Goal: Find specific page/section: Find specific page/section

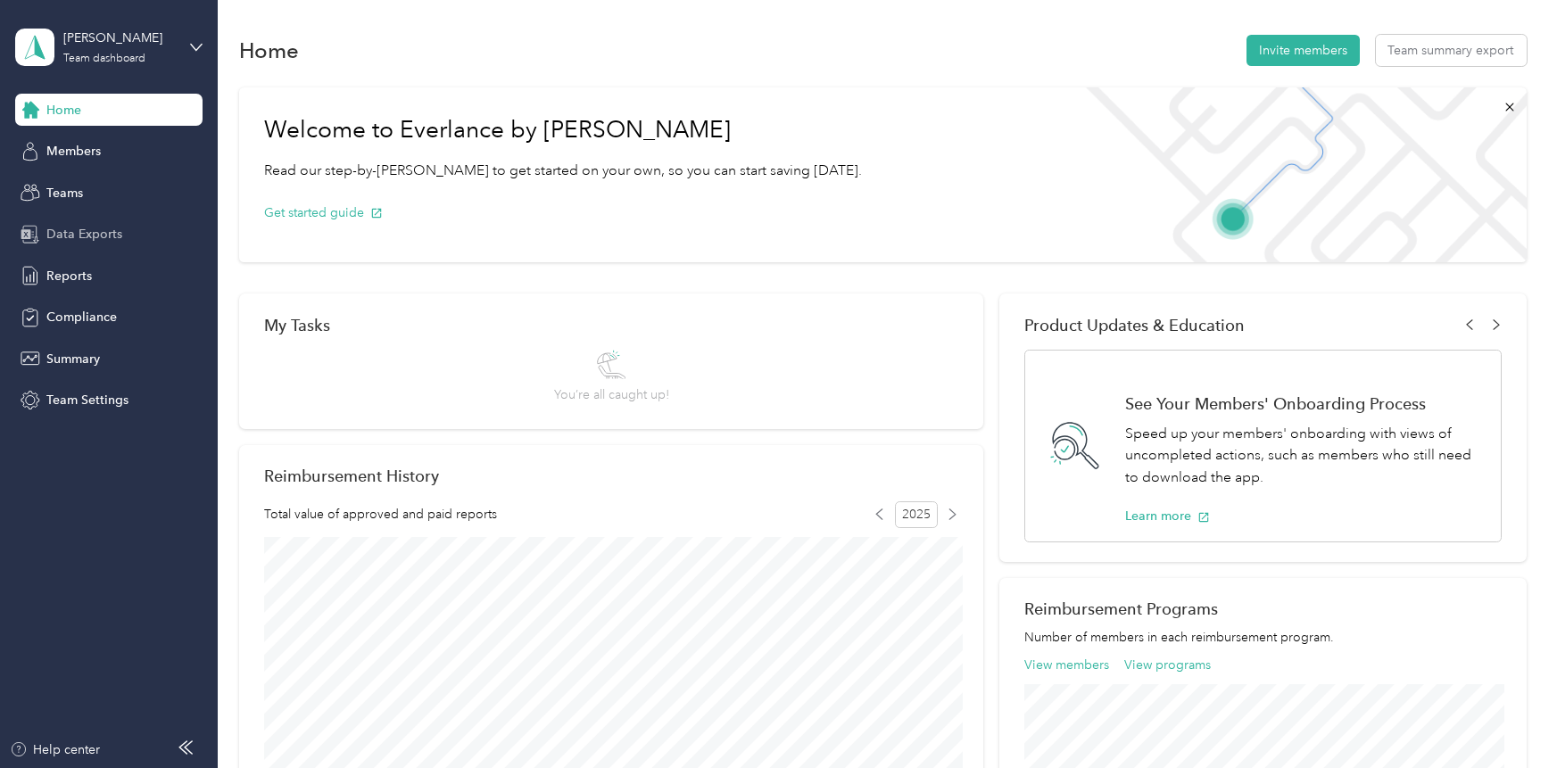
click at [75, 231] on span "Data Exports" at bounding box center [84, 234] width 76 height 19
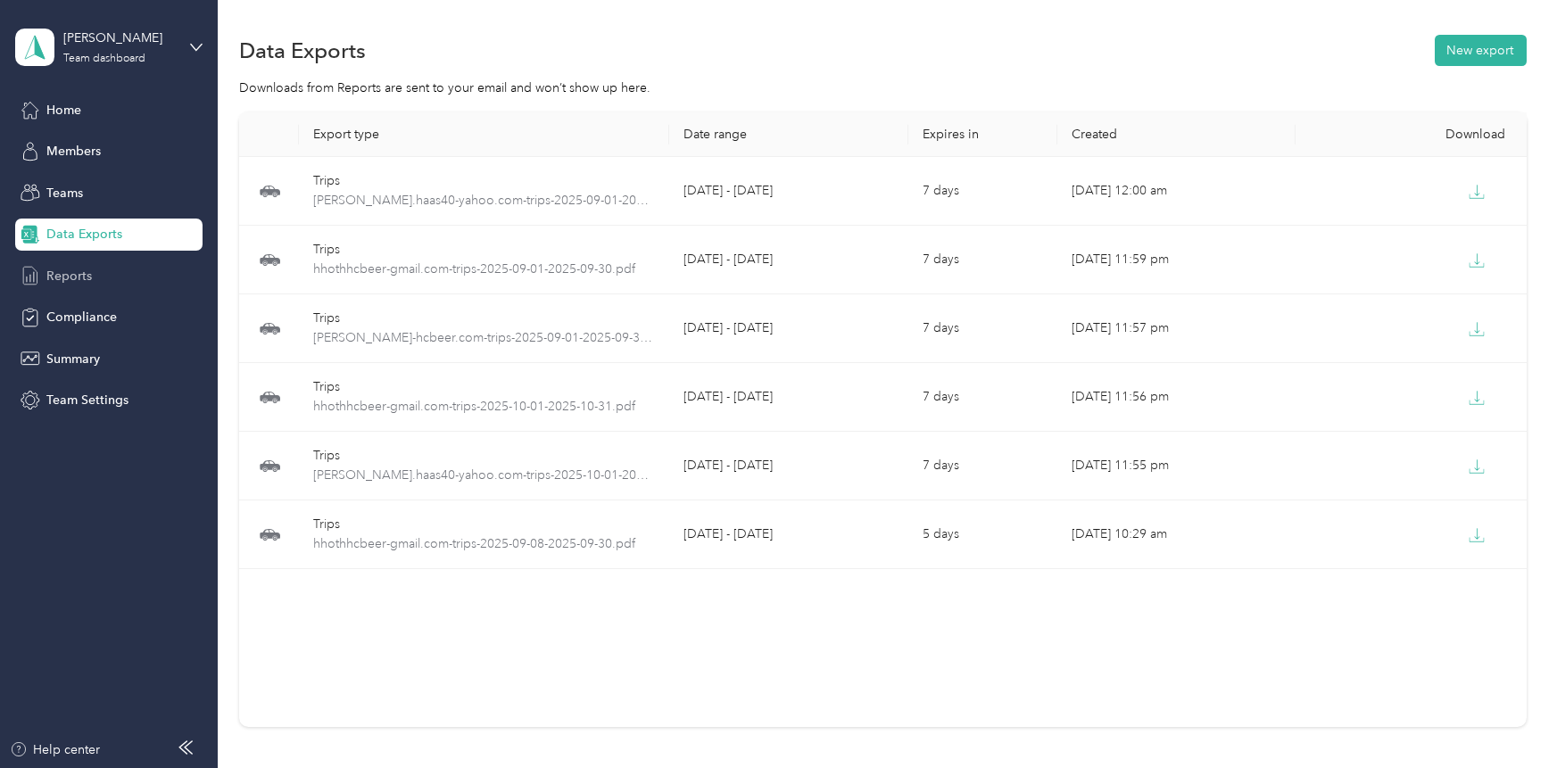
click at [75, 275] on span "Reports" at bounding box center [69, 276] width 46 height 19
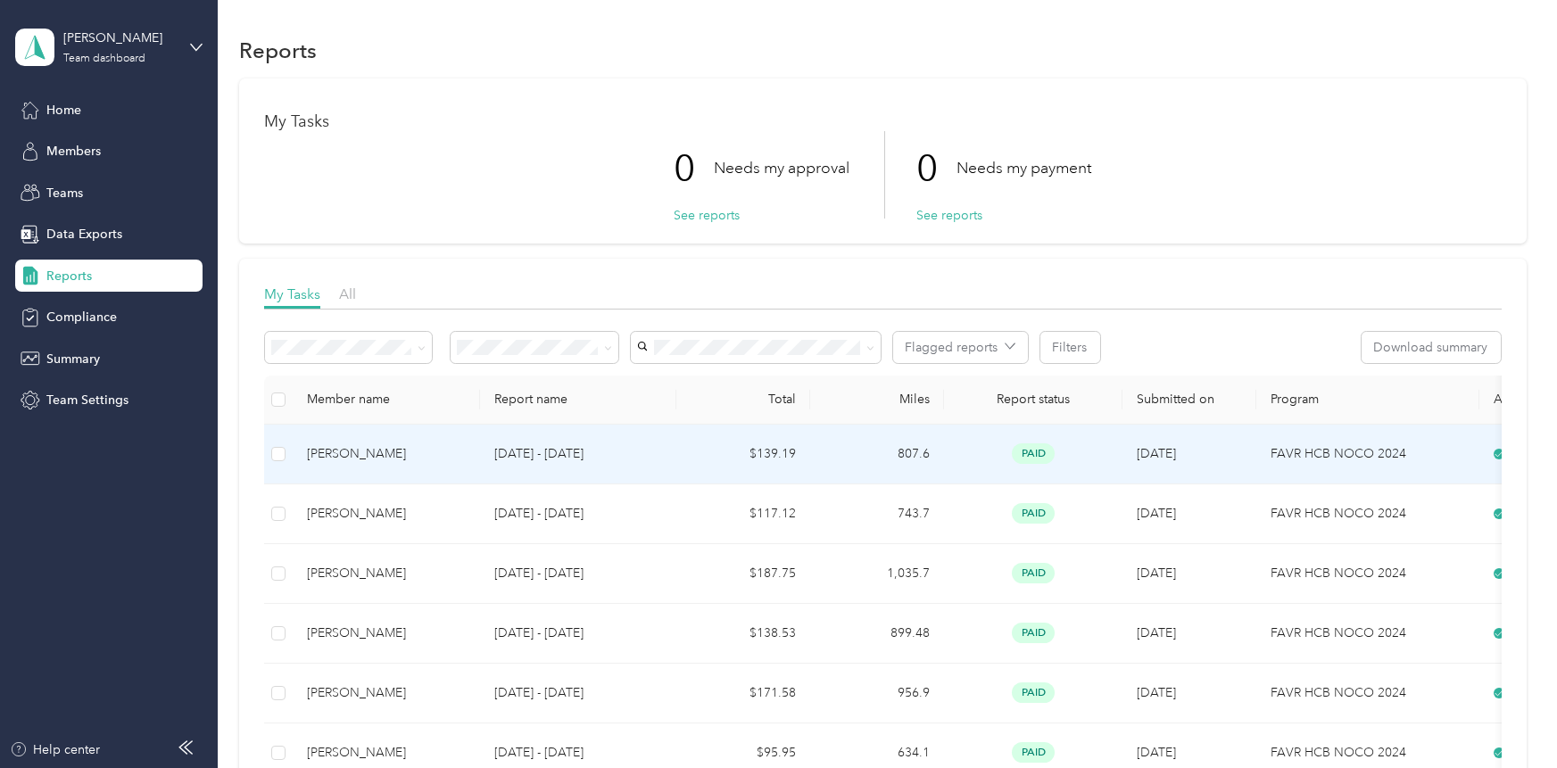
click at [400, 455] on div "[PERSON_NAME]" at bounding box center [386, 454] width 159 height 20
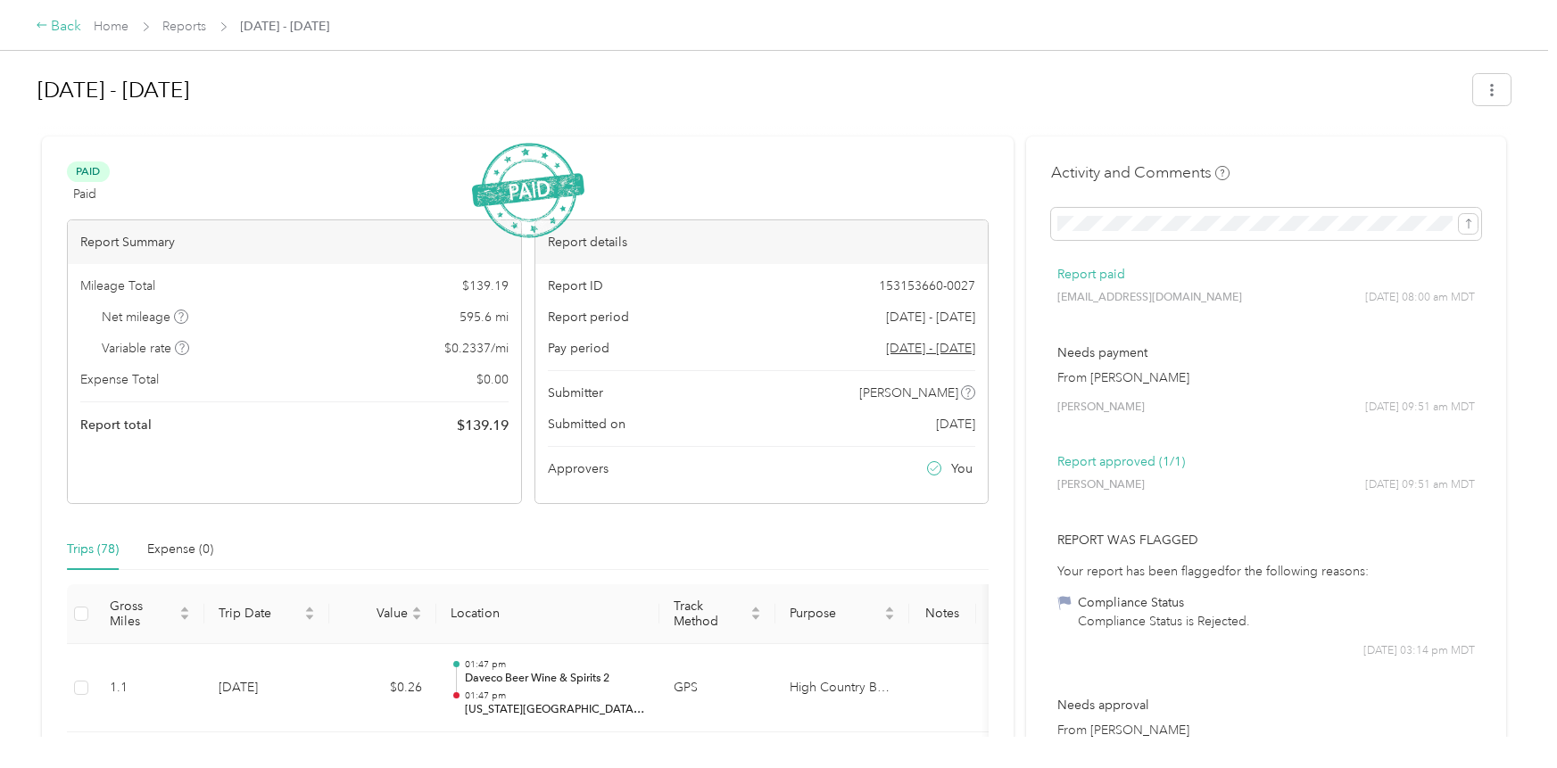
click at [57, 21] on div "Back" at bounding box center [59, 26] width 46 height 21
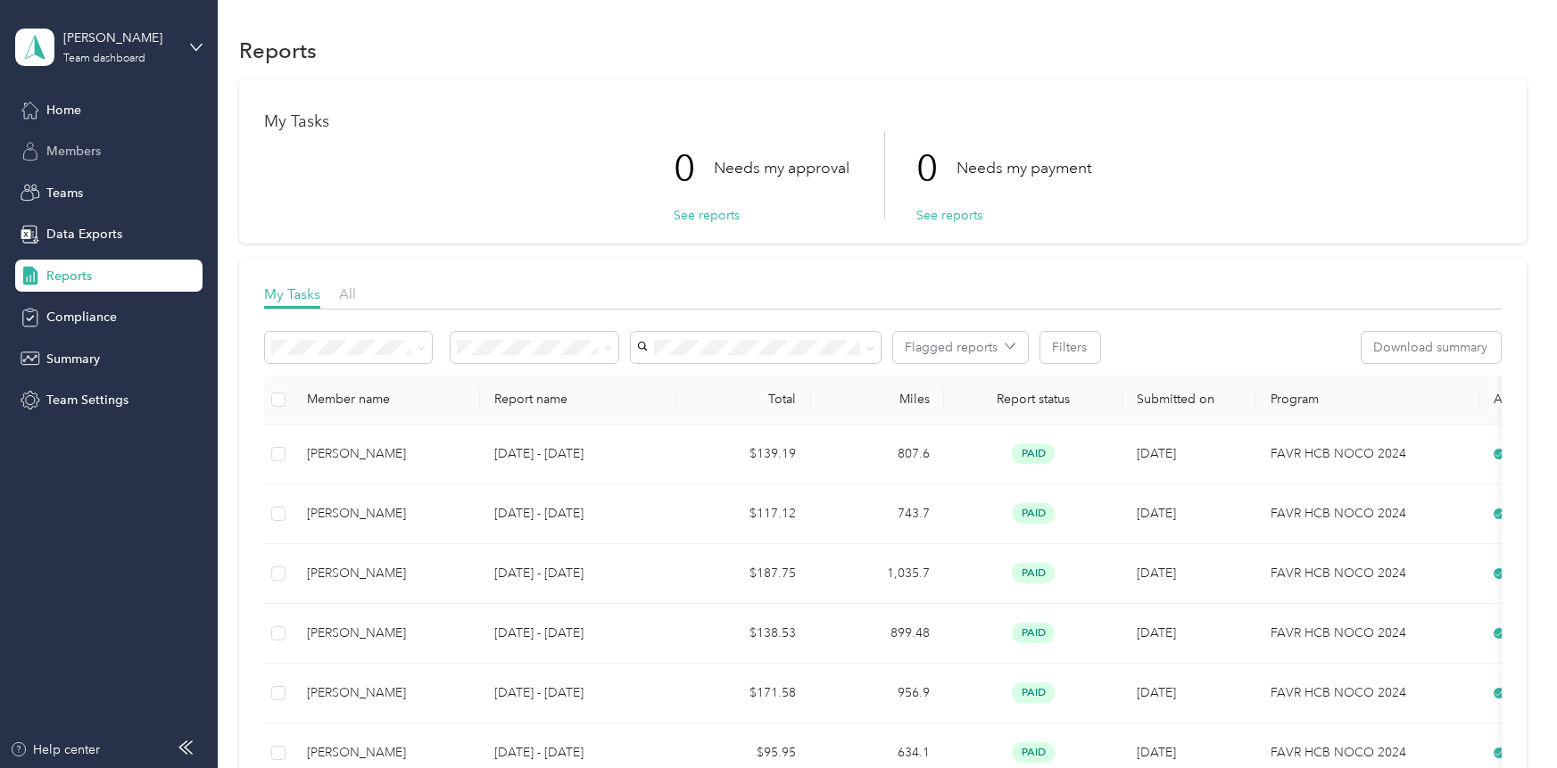
click at [82, 162] on div "Members" at bounding box center [108, 152] width 187 height 32
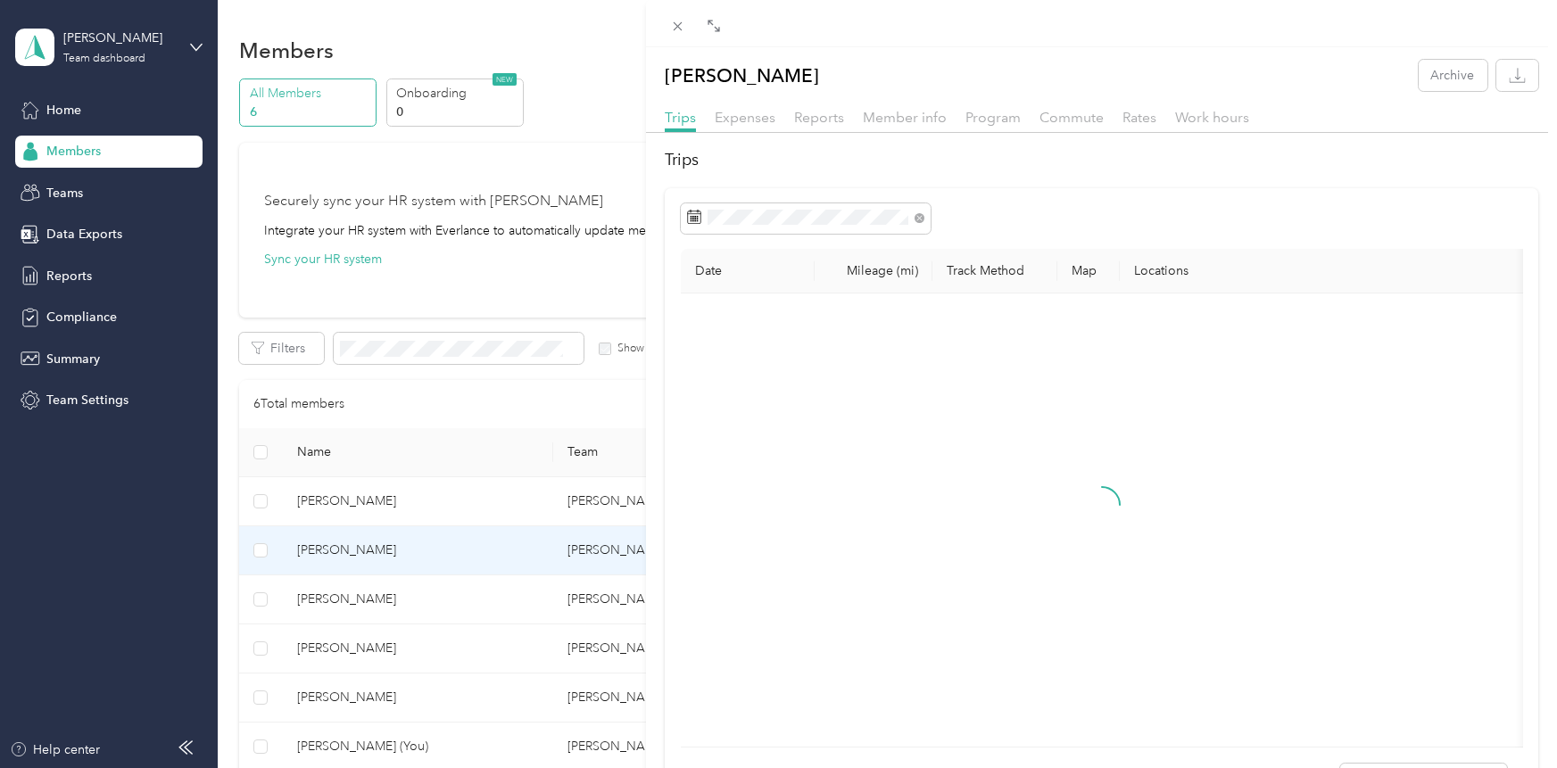
click at [319, 596] on div "Hannah Hoth Archive Trips Expenses Reports Member info Program Commute Rates Wo…" at bounding box center [778, 384] width 1557 height 768
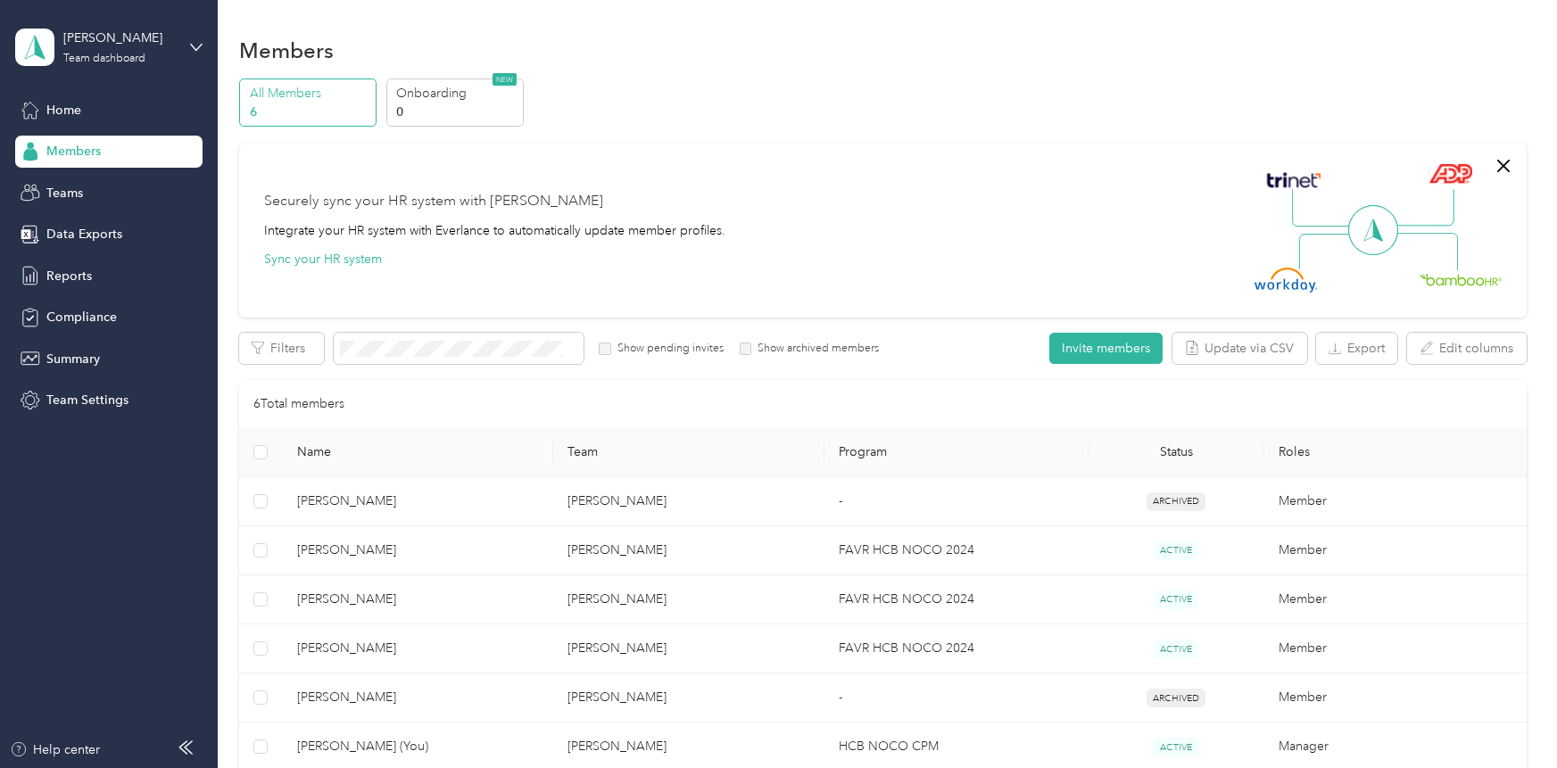
click at [319, 596] on span "[PERSON_NAME]" at bounding box center [418, 600] width 242 height 20
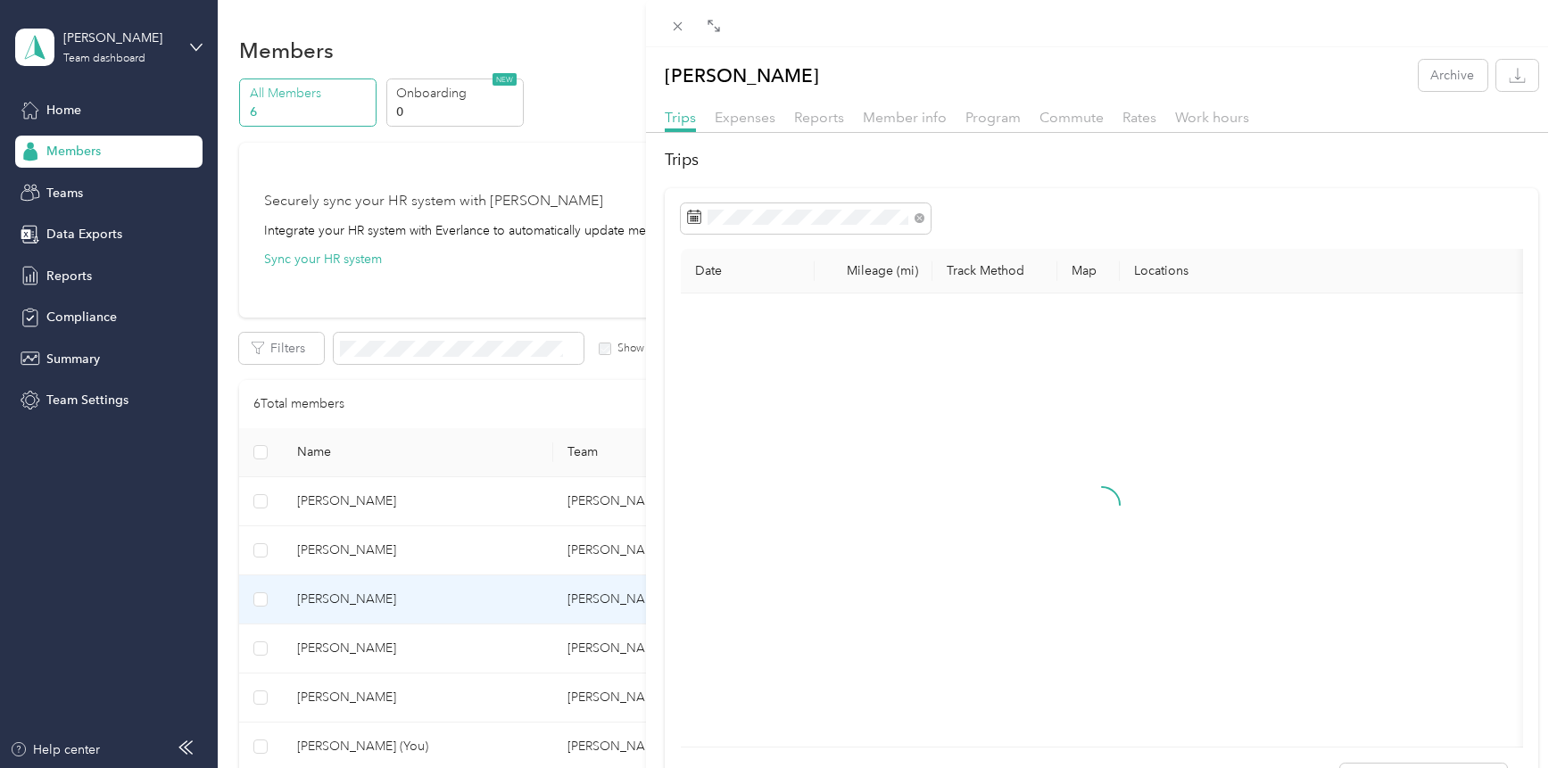
click at [319, 596] on div "Bryant Lechman Archive Trips Expenses Reports Member info Program Commute Rates…" at bounding box center [778, 384] width 1557 height 768
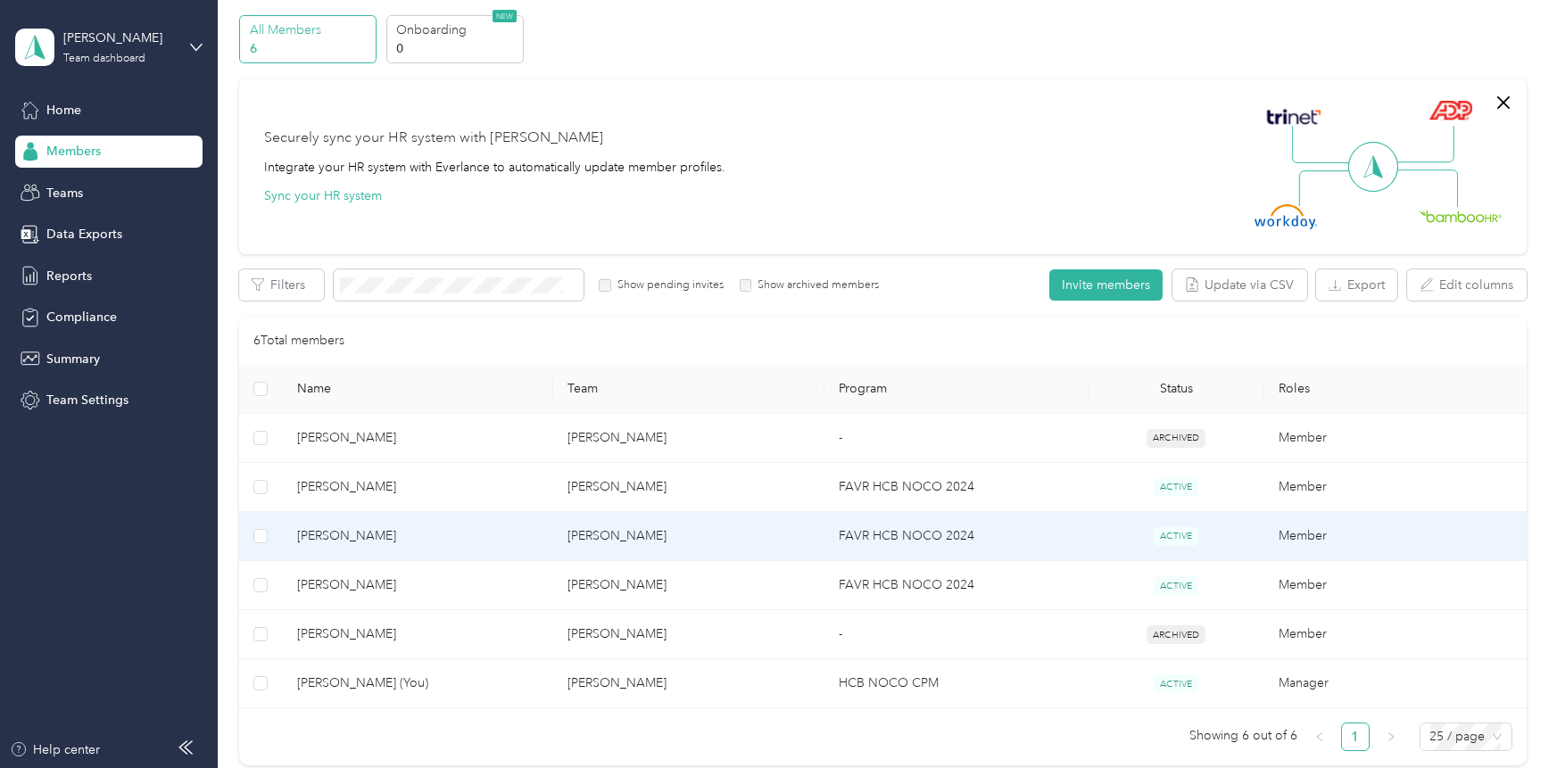
scroll to position [251, 0]
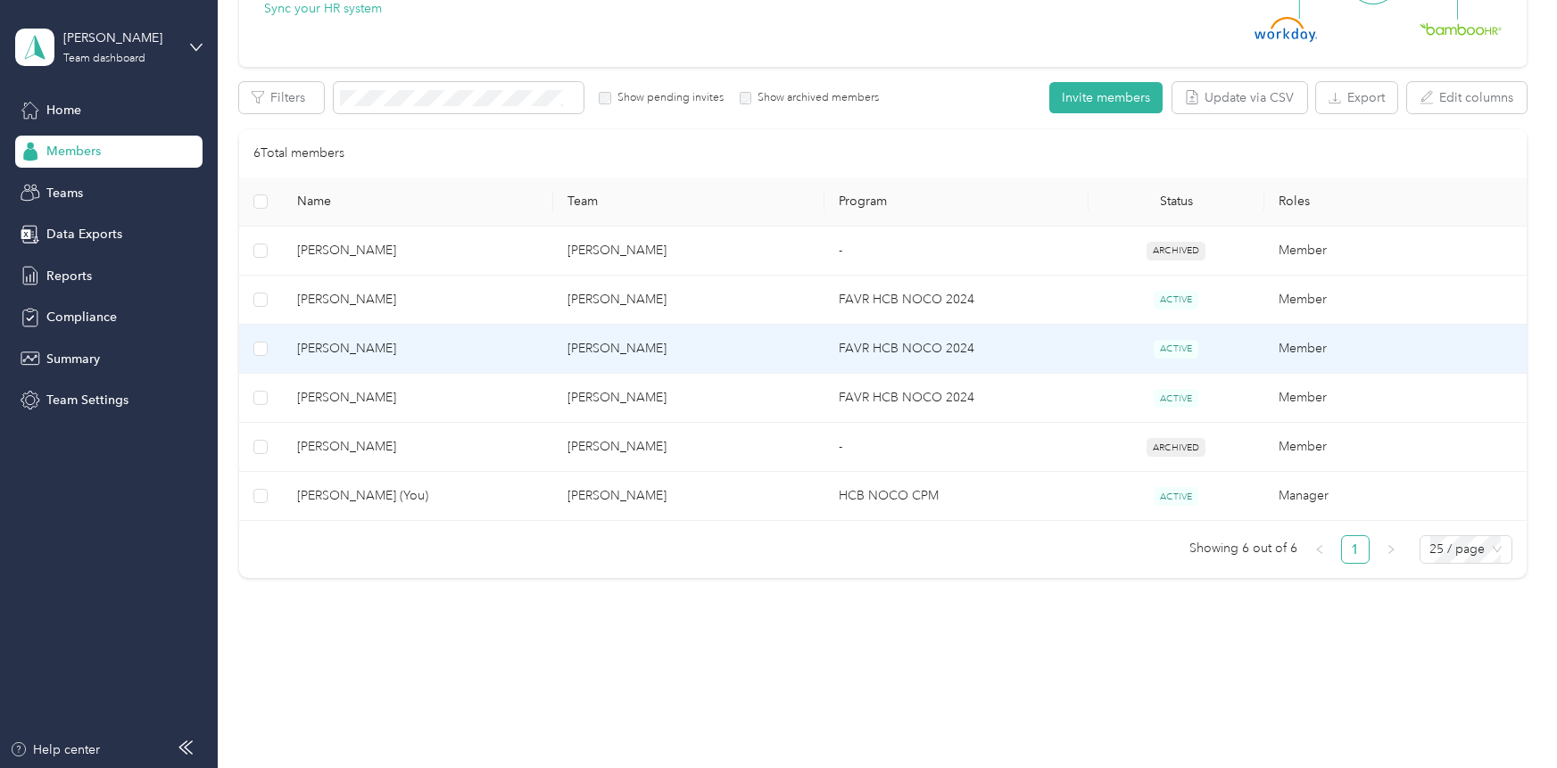
click at [335, 351] on span "[PERSON_NAME]" at bounding box center [418, 349] width 242 height 20
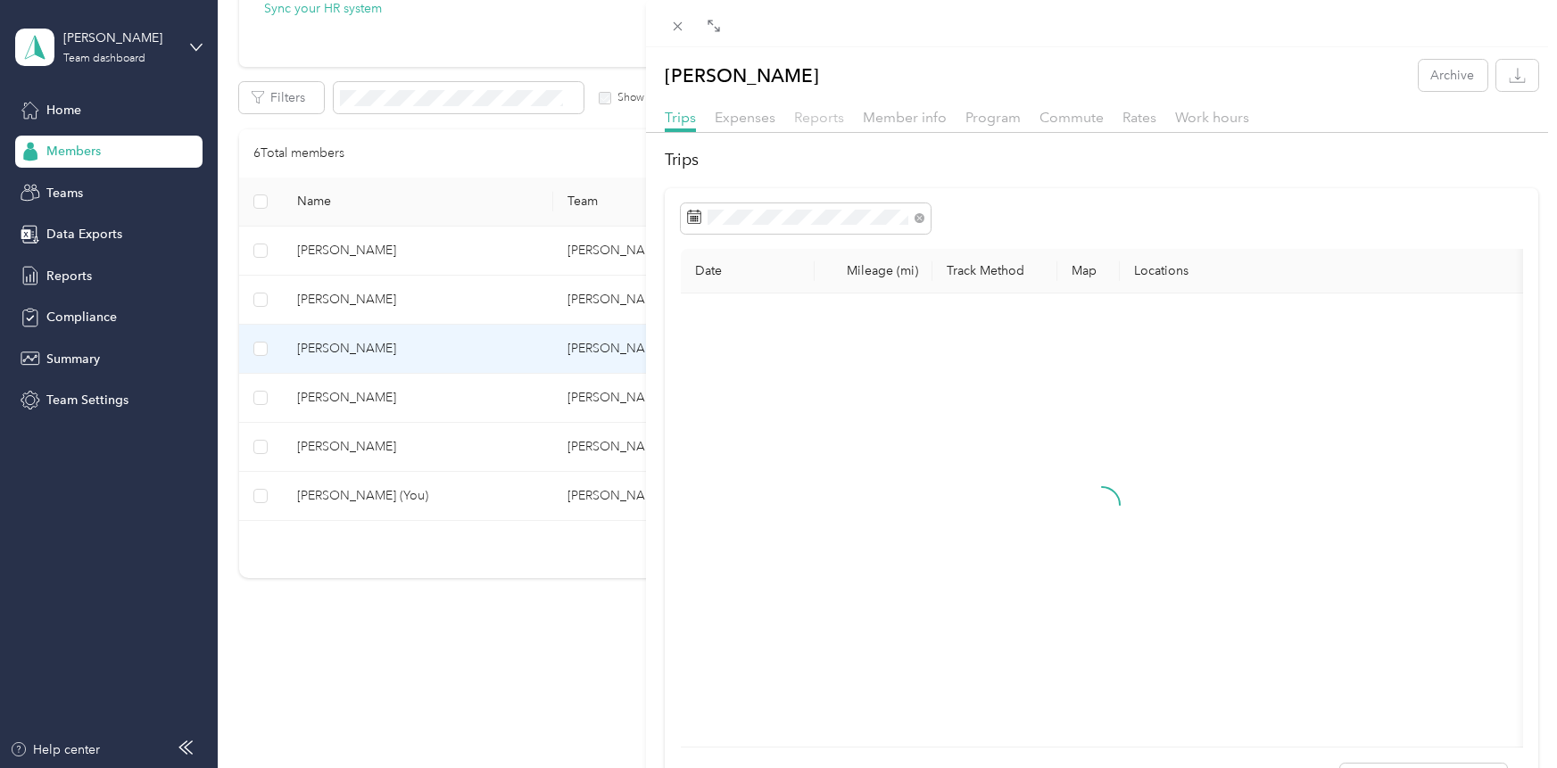
click at [823, 120] on span "Reports" at bounding box center [819, 117] width 50 height 17
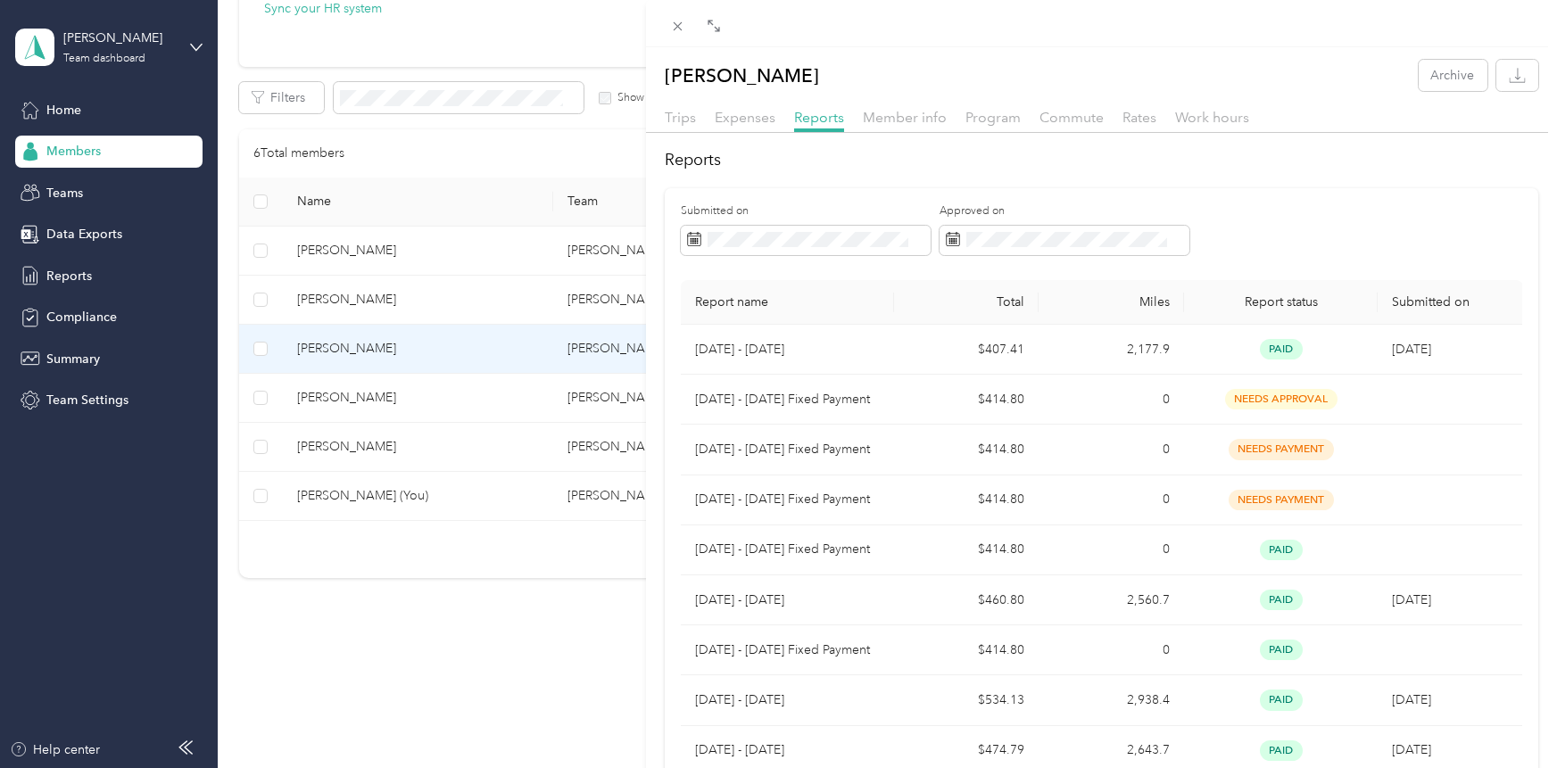
click at [425, 411] on div "Bryant Lechman Archive Trips Expenses Reports Member info Program Commute Rates…" at bounding box center [778, 384] width 1557 height 768
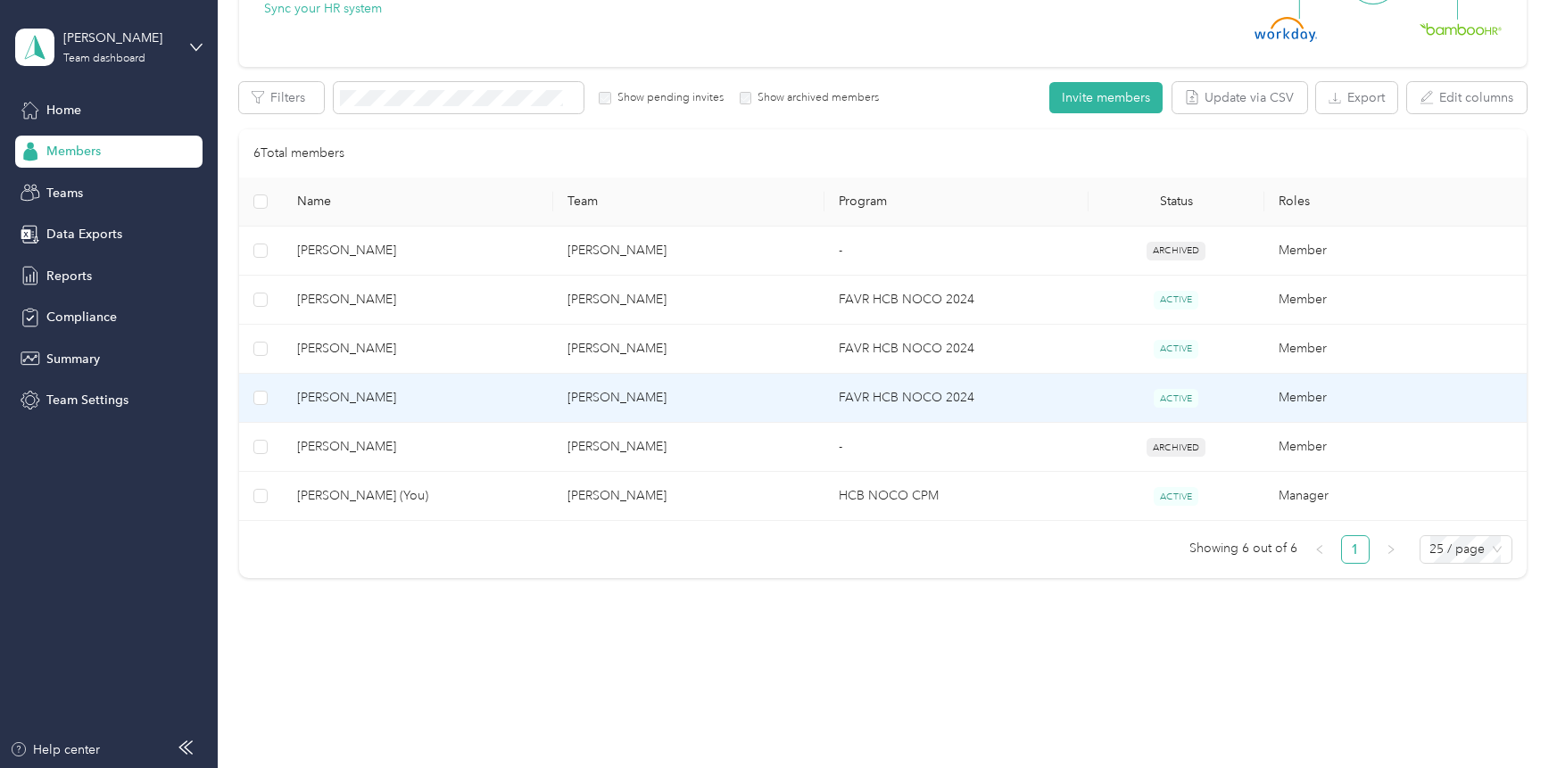
click at [360, 398] on span "[PERSON_NAME]" at bounding box center [418, 398] width 242 height 20
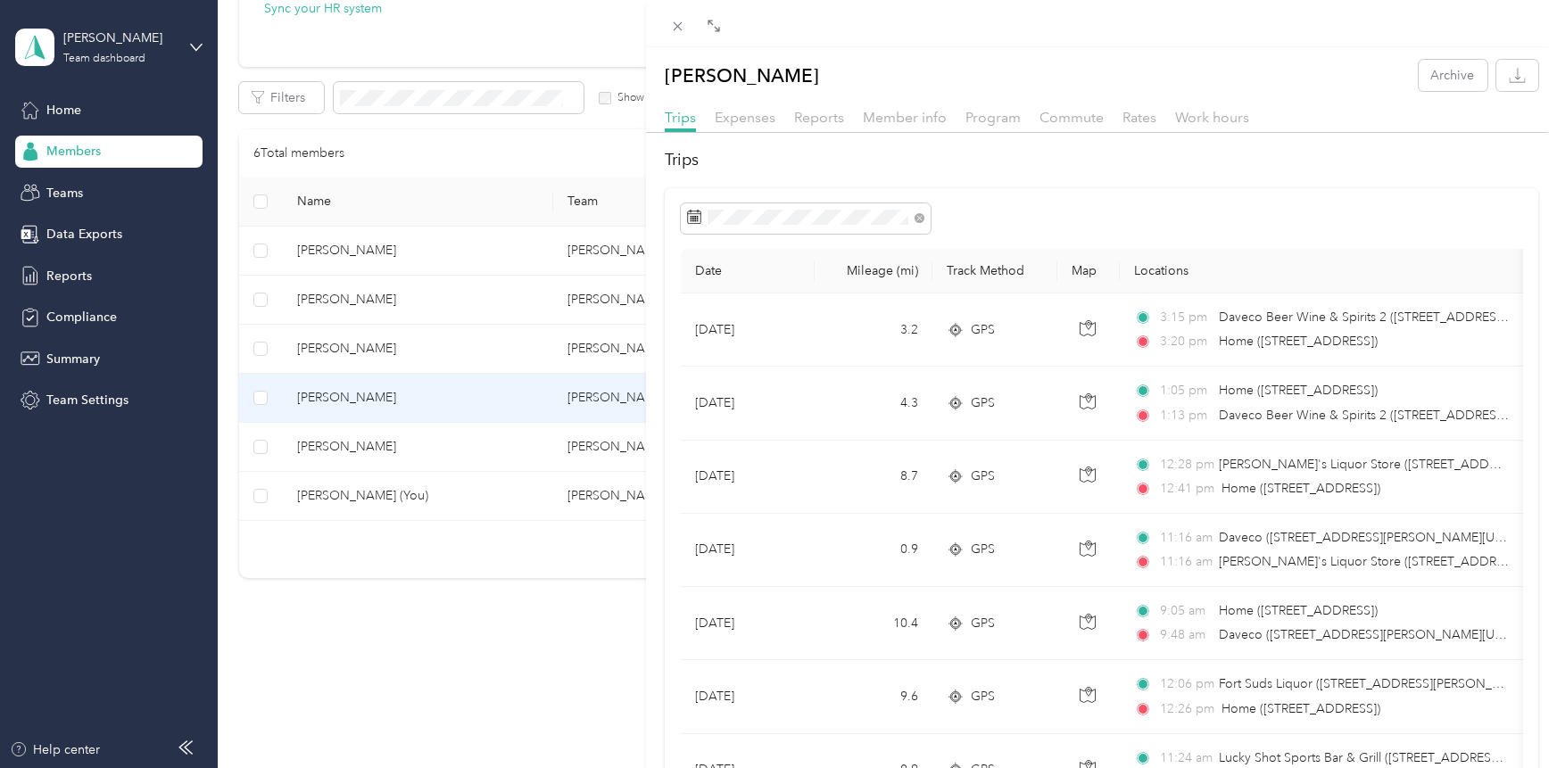
click at [360, 398] on div "Derek M. Haas Archive Trips Expenses Reports Member info Program Commute Rates …" at bounding box center [778, 384] width 1557 height 768
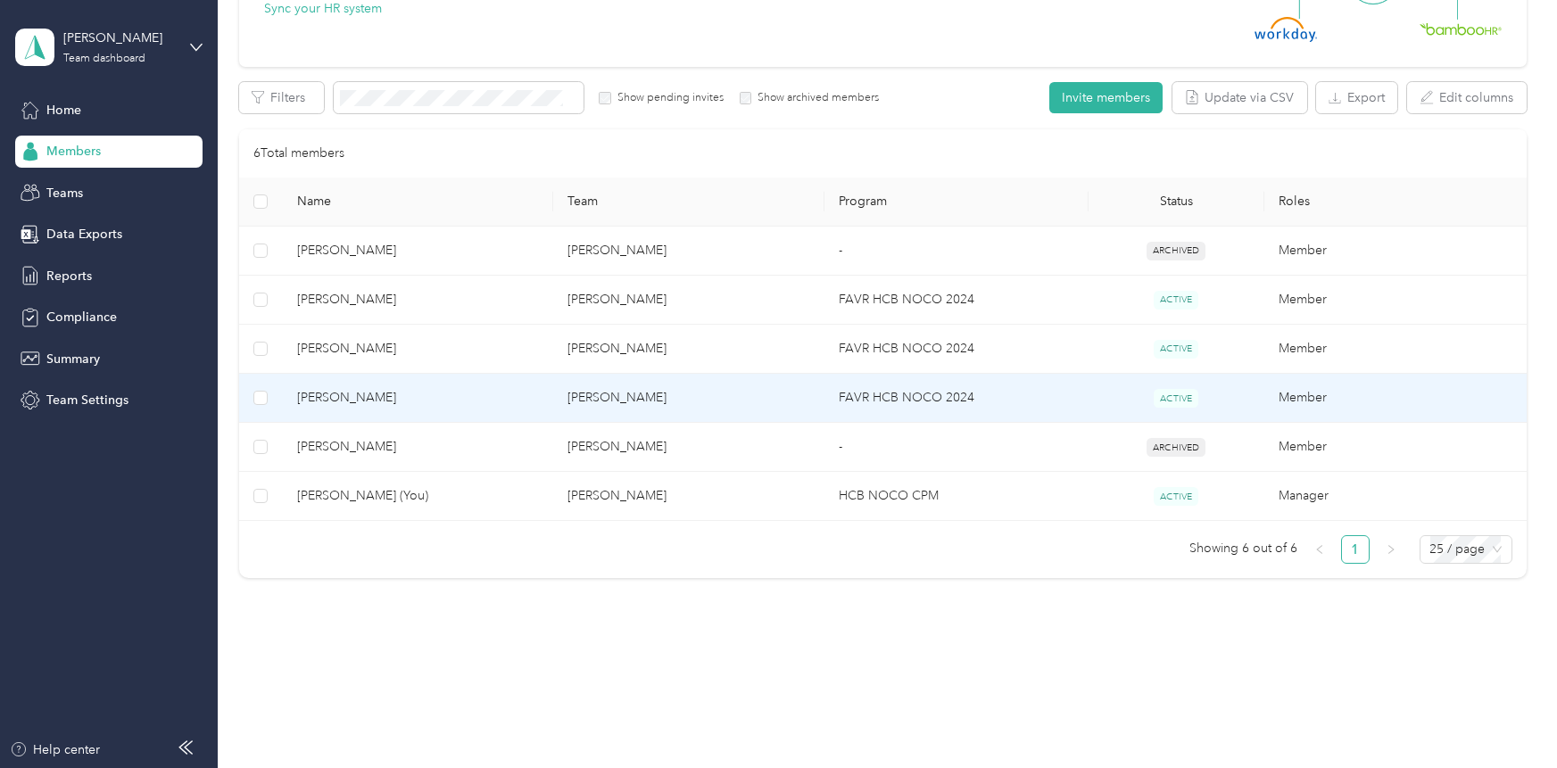
click at [360, 398] on span "[PERSON_NAME]" at bounding box center [418, 398] width 242 height 20
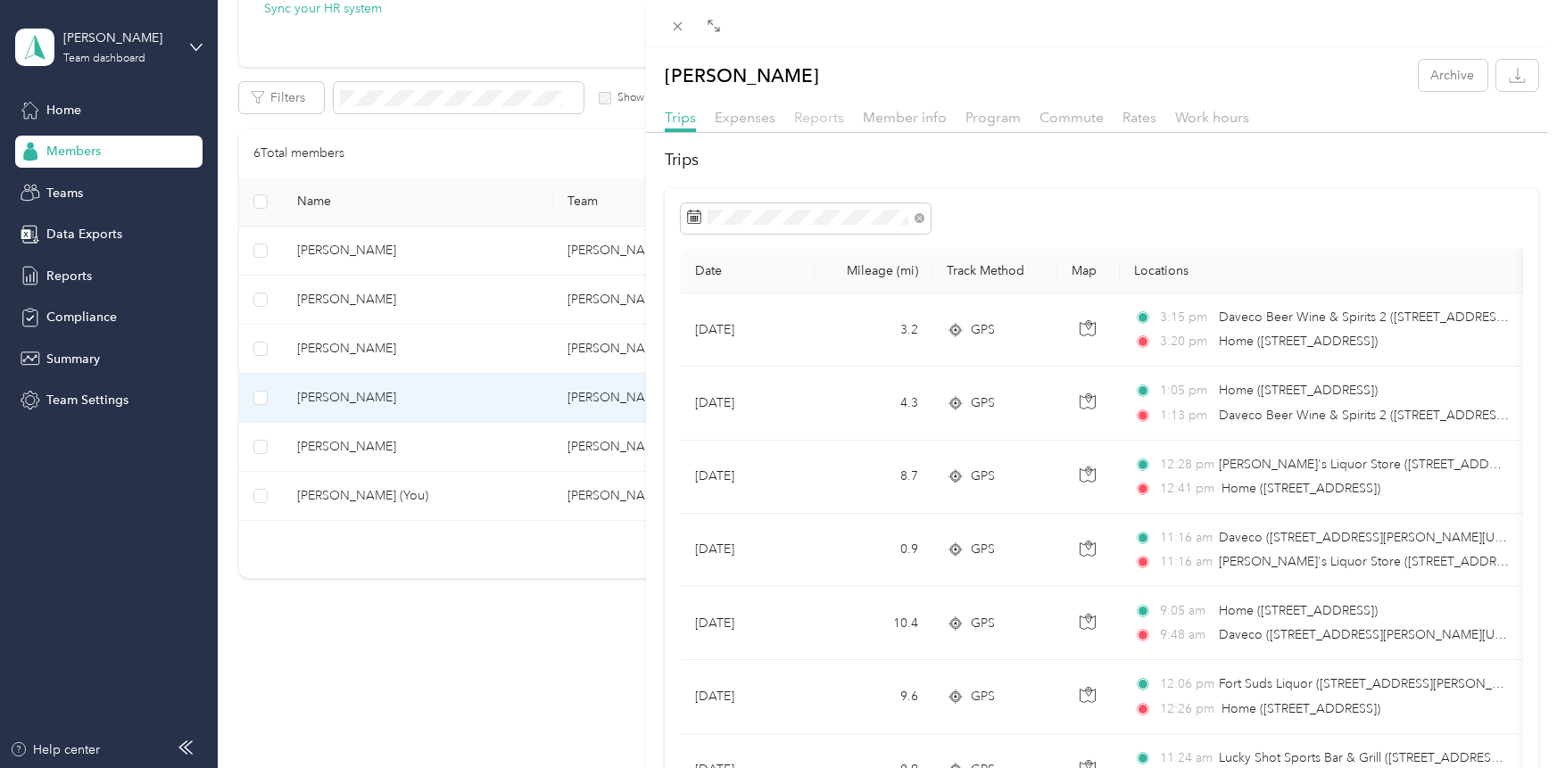
click at [824, 115] on span "Reports" at bounding box center [819, 117] width 50 height 17
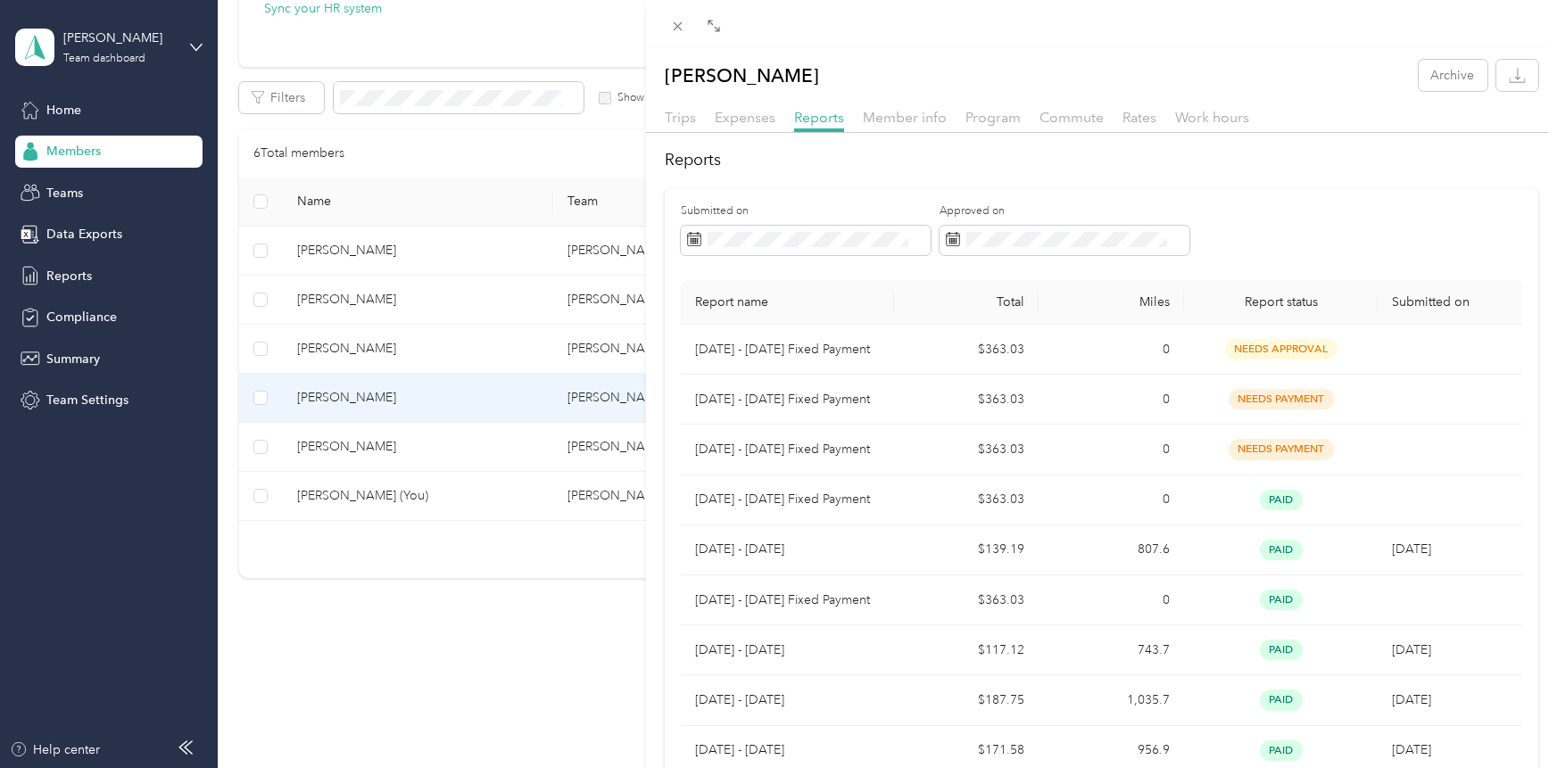
click at [64, 109] on div "Derek M. Haas Archive Trips Expenses Reports Member info Program Commute Rates …" at bounding box center [778, 384] width 1557 height 768
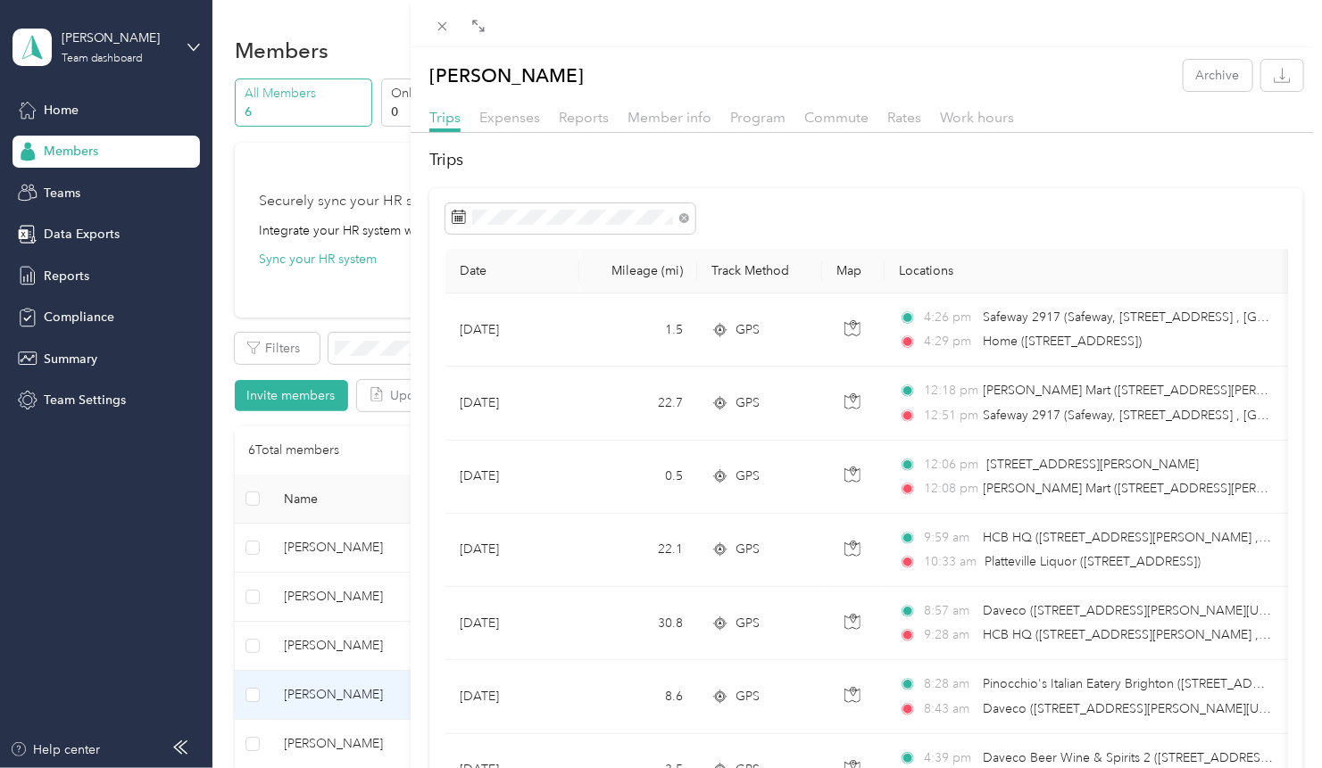
scroll to position [145, 0]
